Goal: Information Seeking & Learning: Understand process/instructions

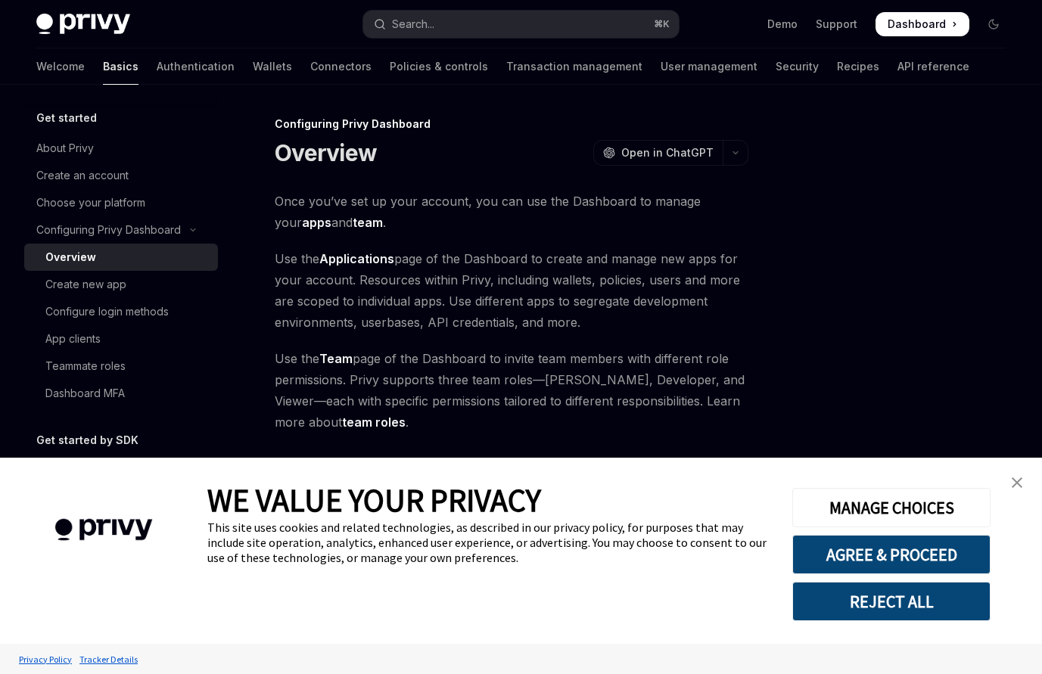
type textarea "*"
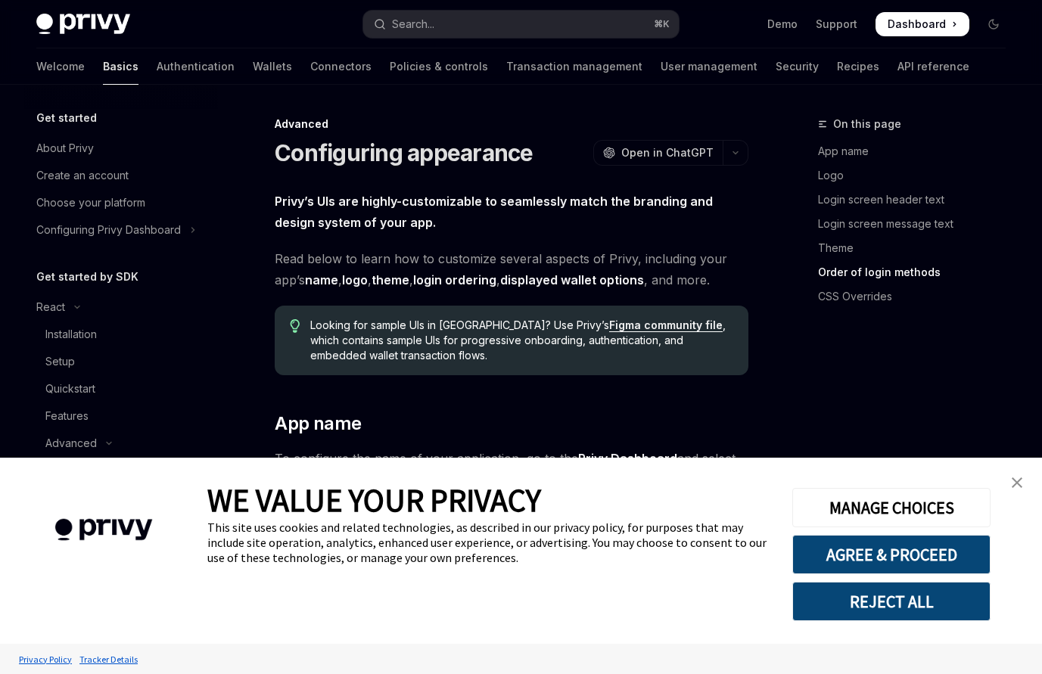
scroll to position [3026, 0]
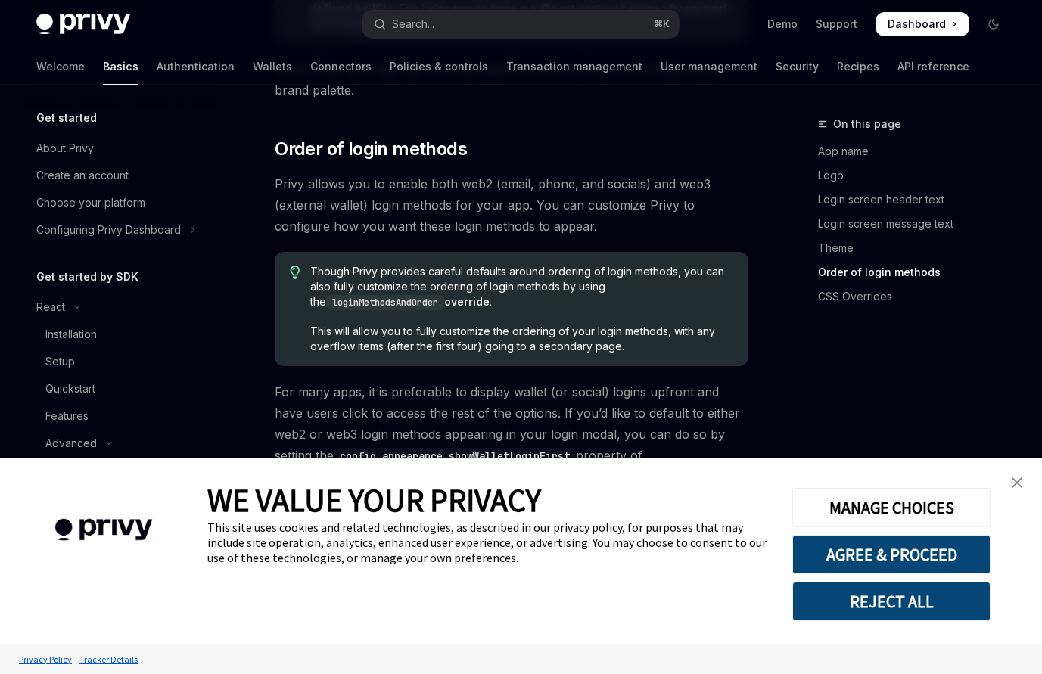
click at [1012, 483] on img "close banner" at bounding box center [1017, 482] width 11 height 11
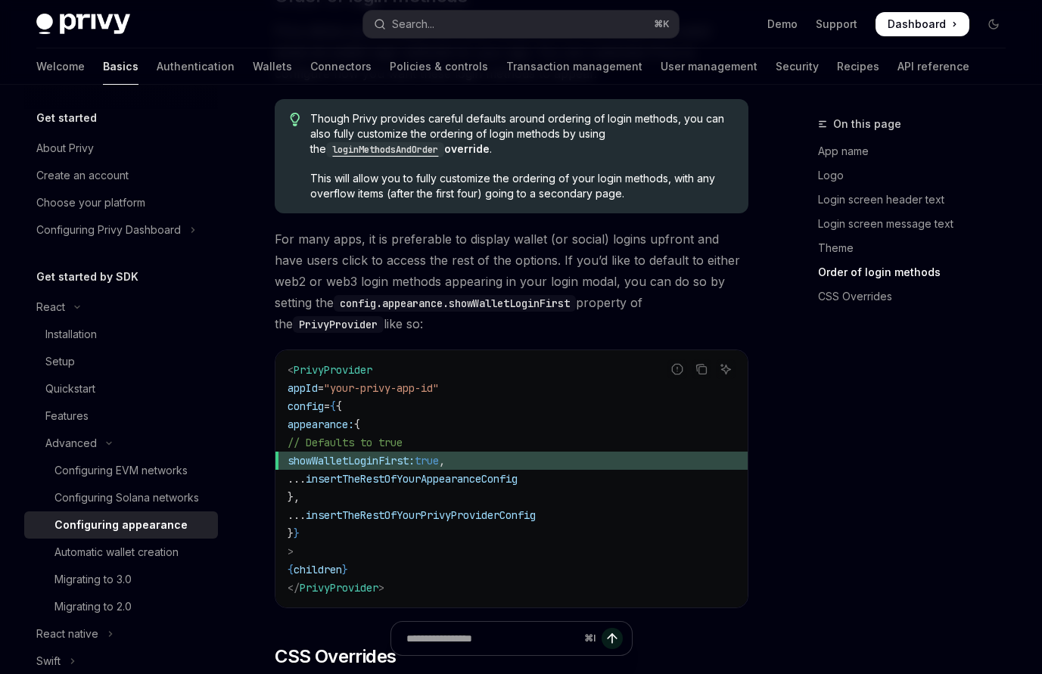
scroll to position [3176, 0]
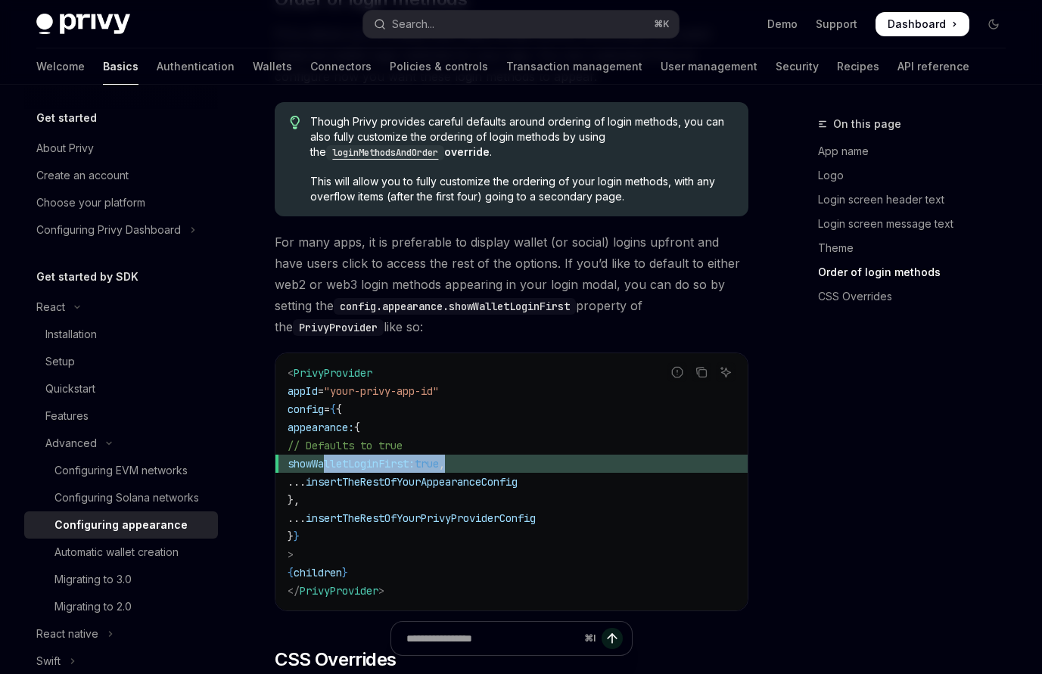
drag, startPoint x: 508, startPoint y: 442, endPoint x: 326, endPoint y: 441, distance: 181.6
click at [326, 455] on span "showWalletLoginFirst: true ," at bounding box center [512, 464] width 448 height 18
copy span "showWalletLoginFirst: true ,"
click at [325, 366] on span "PrivyProvider" at bounding box center [333, 373] width 79 height 14
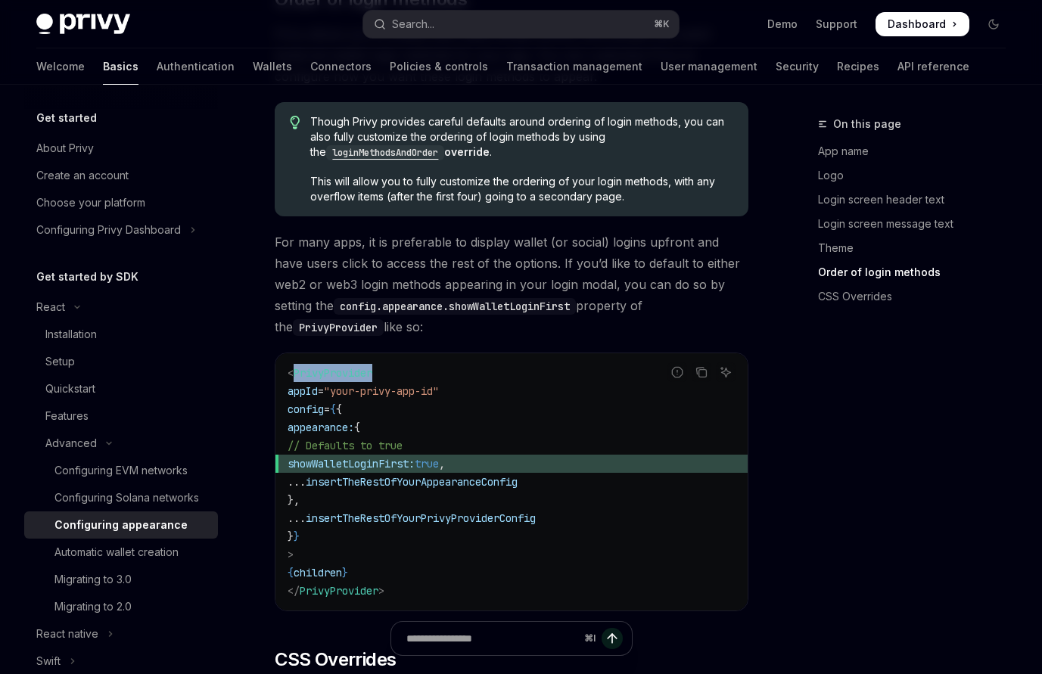
copy span "PrivyProvider"
drag, startPoint x: 506, startPoint y: 443, endPoint x: 325, endPoint y: 446, distance: 181.6
click at [325, 455] on span "showWalletLoginFirst: true ," at bounding box center [512, 464] width 448 height 18
copy span "showWalletLoginFirst: true ,"
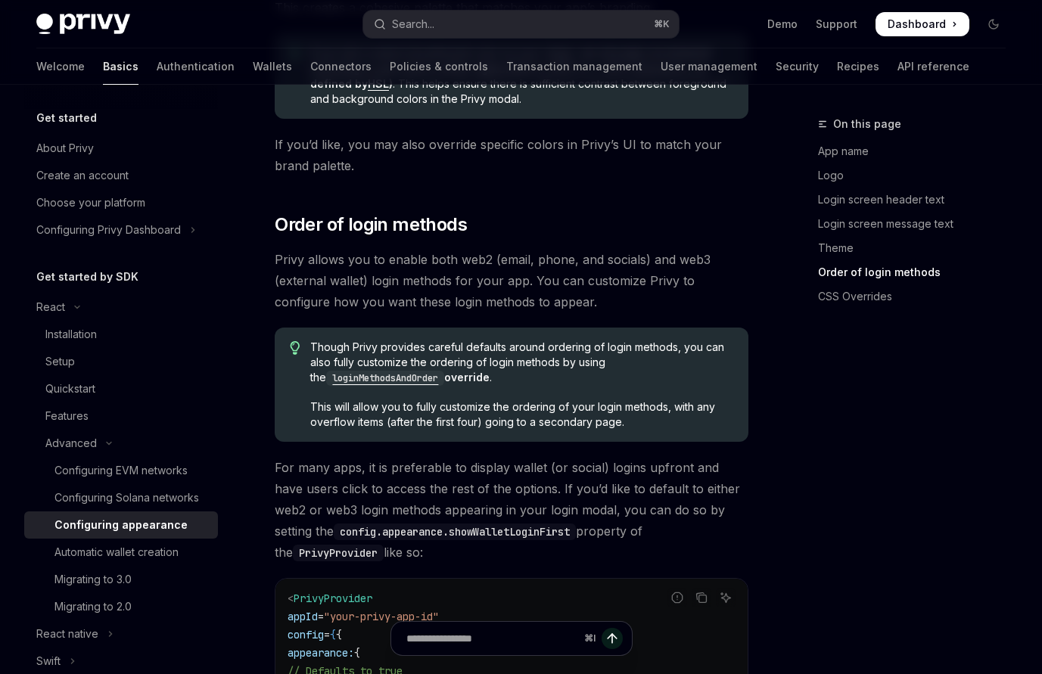
scroll to position [2724, 0]
